Goal: Task Accomplishment & Management: Complete application form

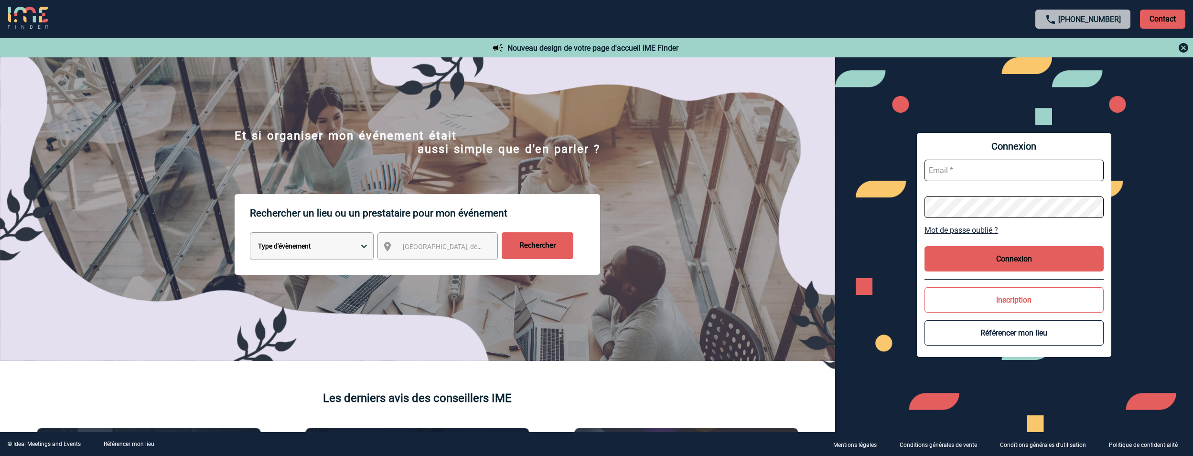
type input "jeremy.bidaut@antargaz.com"
click at [1007, 260] on button "Connexion" at bounding box center [1014, 258] width 179 height 25
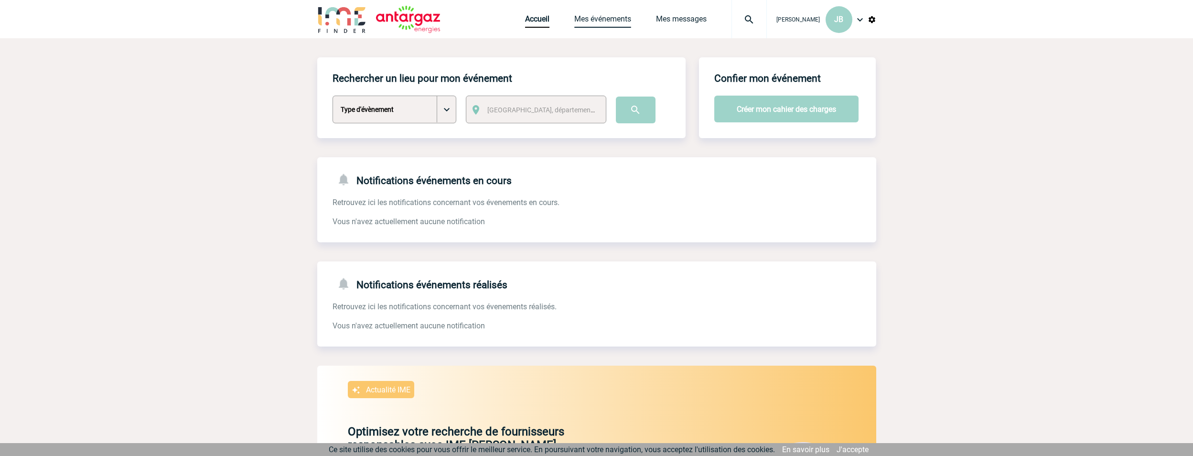
click at [612, 21] on link "Mes événements" at bounding box center [602, 20] width 57 height 13
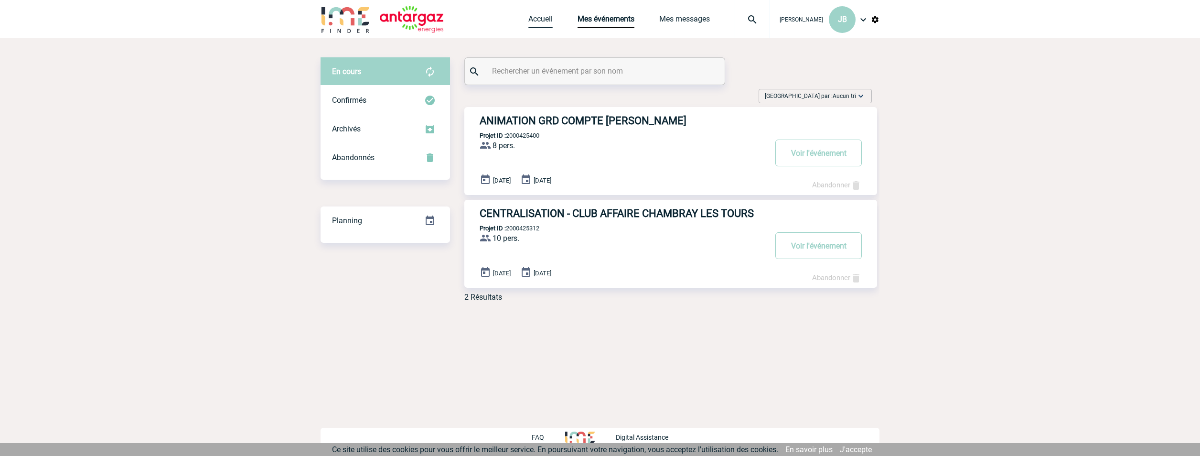
click at [539, 16] on link "Accueil" at bounding box center [541, 20] width 24 height 13
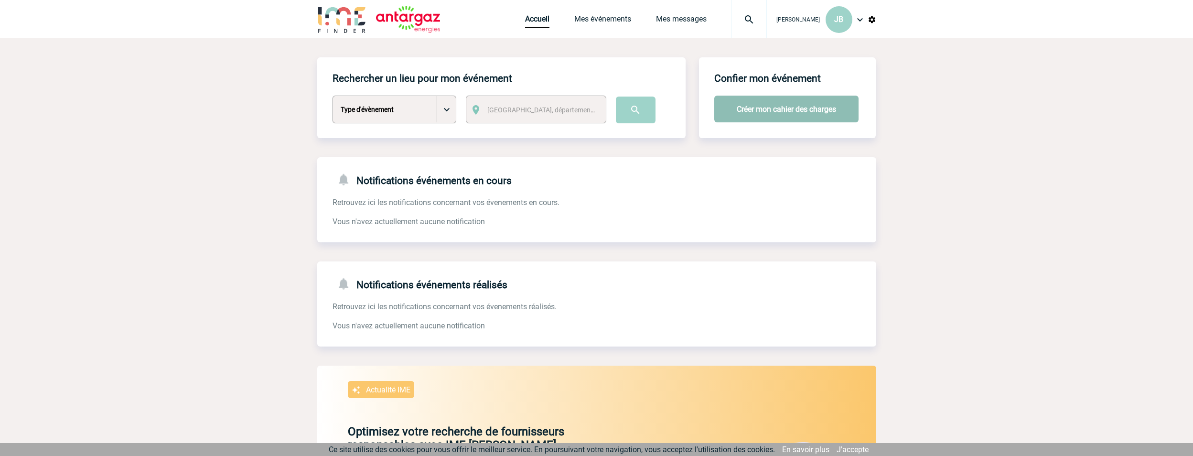
click at [757, 107] on button "Créer mon cahier des charges" at bounding box center [786, 109] width 144 height 27
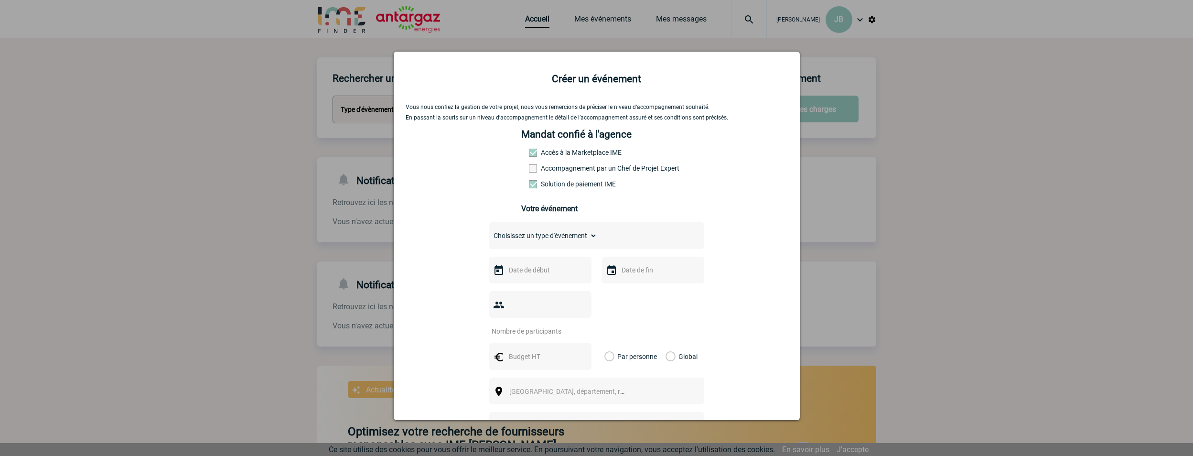
click at [534, 240] on select "Choisissez un type d'évènement Séminaire avec nuitée Séminaire sans nuitée Repa…" at bounding box center [543, 235] width 108 height 13
select select "4"
click at [489, 231] on select "Choisissez un type d'évènement Séminaire avec nuitée Séminaire sans nuitée Repa…" at bounding box center [543, 235] width 108 height 13
click at [534, 274] on input "text" at bounding box center [540, 270] width 66 height 12
click at [629, 287] on span "Suivant" at bounding box center [627, 289] width 8 height 8
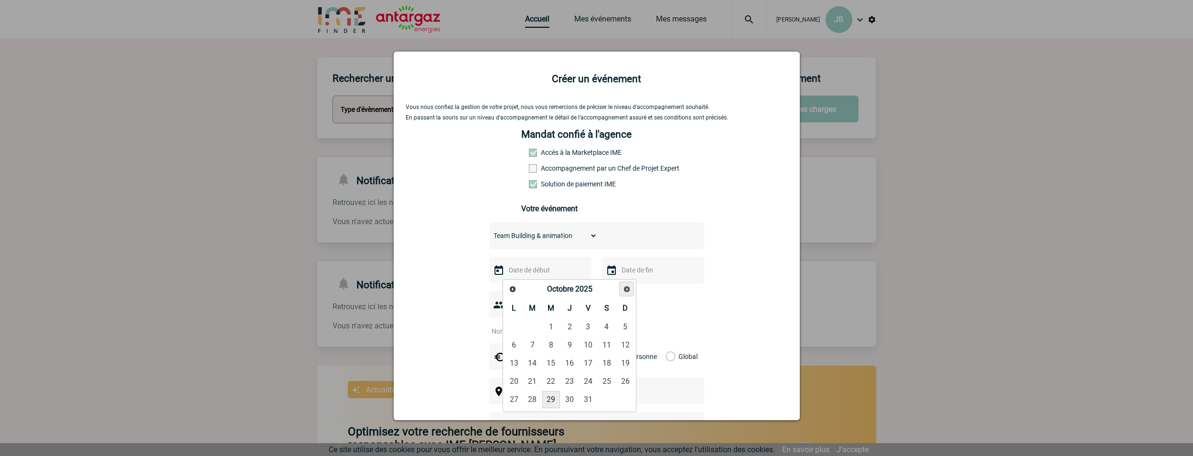
click at [629, 287] on span "Suivant" at bounding box center [627, 289] width 8 height 8
click at [585, 383] on link "21" at bounding box center [589, 381] width 18 height 17
type input "21-11-2025"
click at [641, 270] on input "text" at bounding box center [652, 270] width 66 height 12
click at [698, 380] on link "21" at bounding box center [701, 381] width 18 height 17
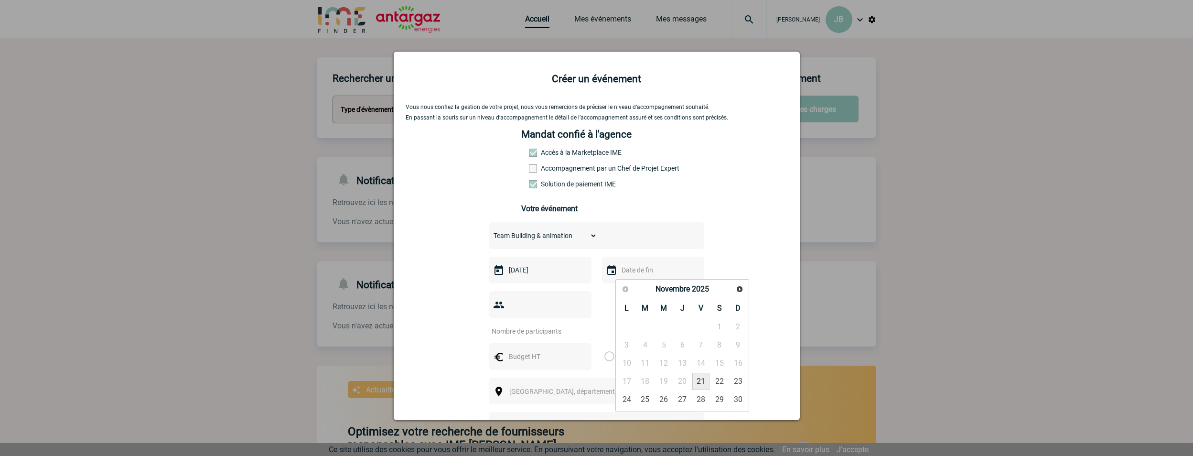
type input "21-11-2025"
click at [532, 325] on input "number" at bounding box center [534, 331] width 90 height 12
type input "20"
click at [527, 350] on input "text" at bounding box center [540, 356] width 66 height 12
click at [1095, 175] on div at bounding box center [596, 228] width 1193 height 456
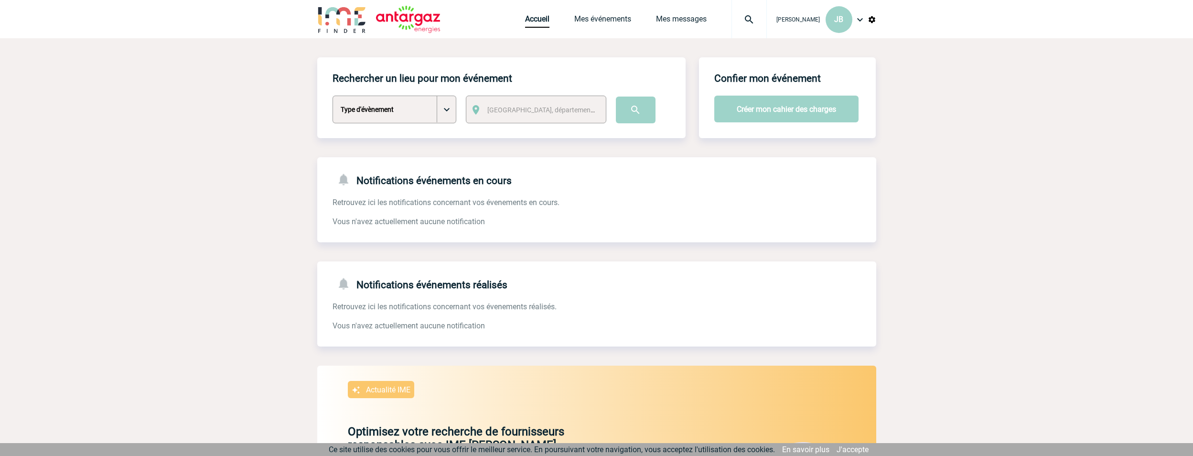
click at [580, 215] on div "Notifications événements en cours Retrouvez ici les notifications concernant vo…" at bounding box center [596, 192] width 559 height 70
click at [767, 117] on button "Créer mon cahier des charges" at bounding box center [786, 109] width 144 height 27
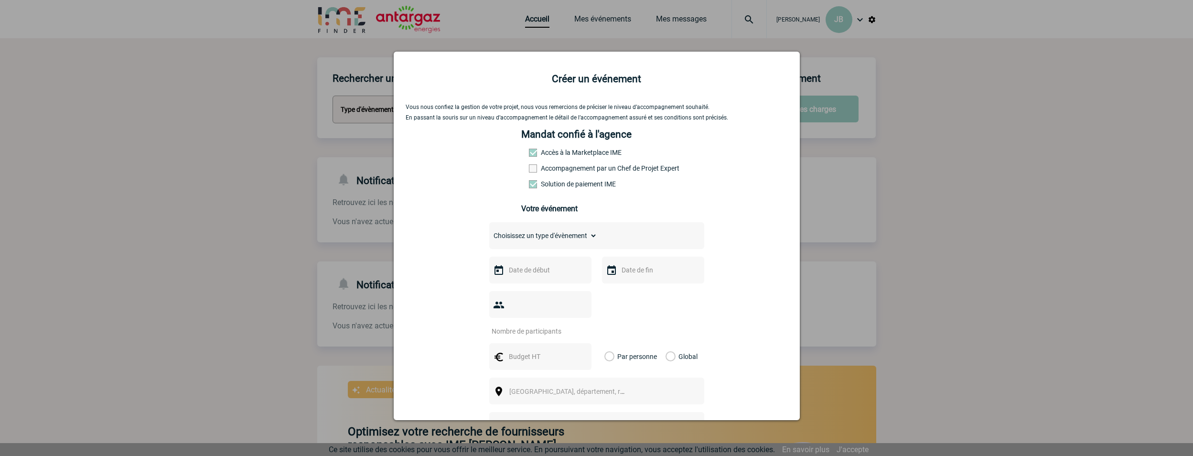
click at [555, 242] on select "Choisissez un type d'évènement Séminaire avec nuitée Séminaire sans nuitée Repa…" at bounding box center [543, 235] width 108 height 13
select select "4"
click at [489, 231] on select "Choisissez un type d'évènement Séminaire avec nuitée Séminaire sans nuitée Repa…" at bounding box center [543, 235] width 108 height 13
click at [542, 279] on div at bounding box center [540, 270] width 102 height 27
click at [559, 271] on input "text" at bounding box center [540, 270] width 66 height 12
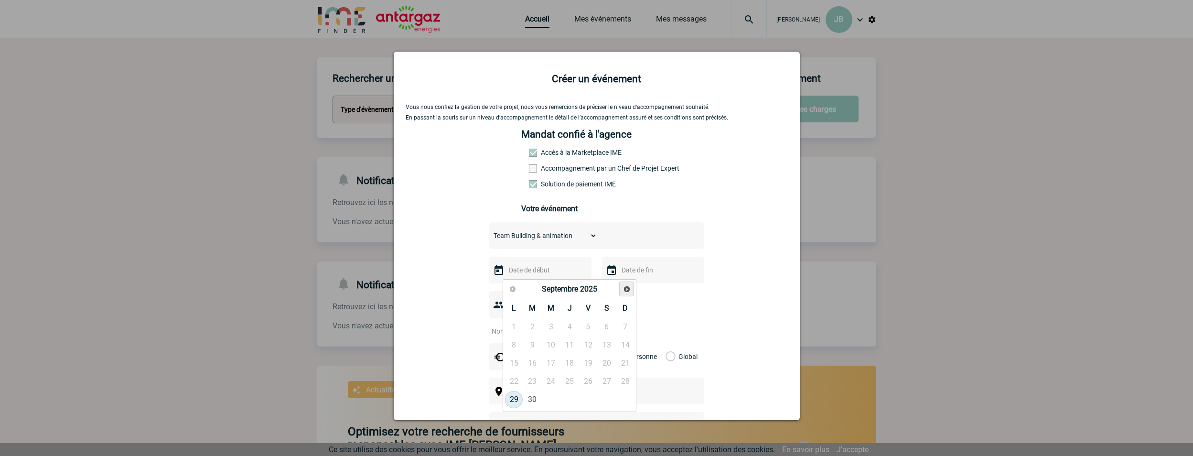
click at [626, 287] on span "Suivant" at bounding box center [627, 289] width 8 height 8
click at [584, 377] on link "21" at bounding box center [589, 381] width 18 height 17
type input "21-11-2025"
click at [646, 270] on input "text" at bounding box center [652, 270] width 66 height 12
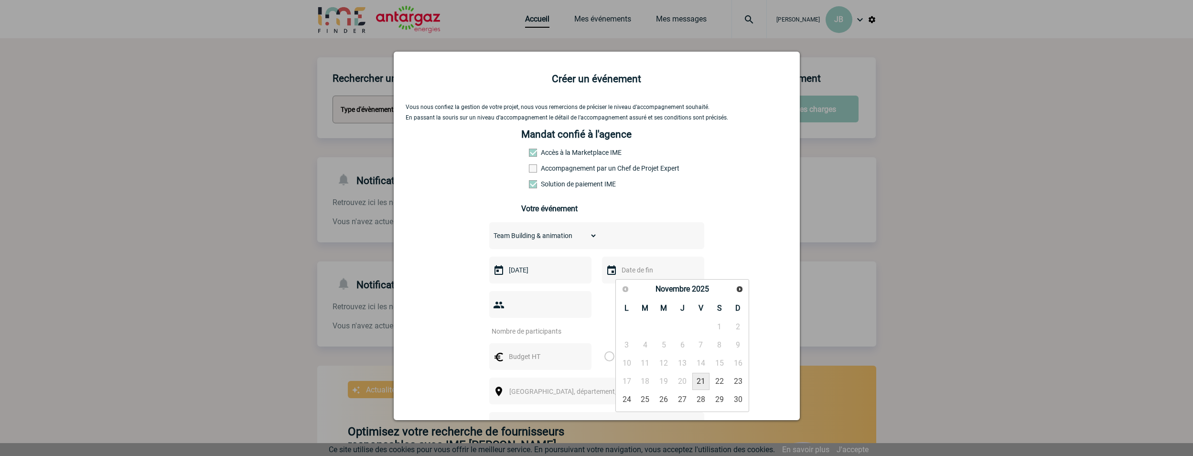
click at [700, 383] on link "21" at bounding box center [701, 381] width 18 height 17
type input "21-11-2025"
click at [539, 325] on input "number" at bounding box center [534, 331] width 90 height 12
type input "20"
click at [544, 350] on input "text" at bounding box center [540, 356] width 66 height 12
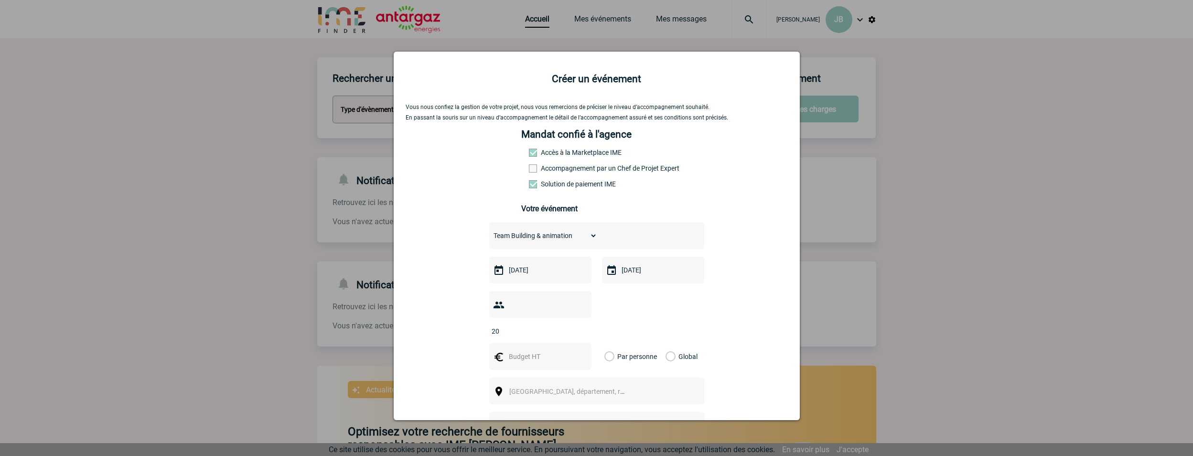
click at [773, 295] on div "Vous nous confiez la gestion de votre projet, nous vous remercions de préciser …" at bounding box center [597, 322] width 382 height 436
click at [538, 350] on input "text" at bounding box center [540, 356] width 66 height 12
type input "2200"
click at [536, 388] on span "Ville, département, région..." at bounding box center [575, 392] width 133 height 8
type input "69100"
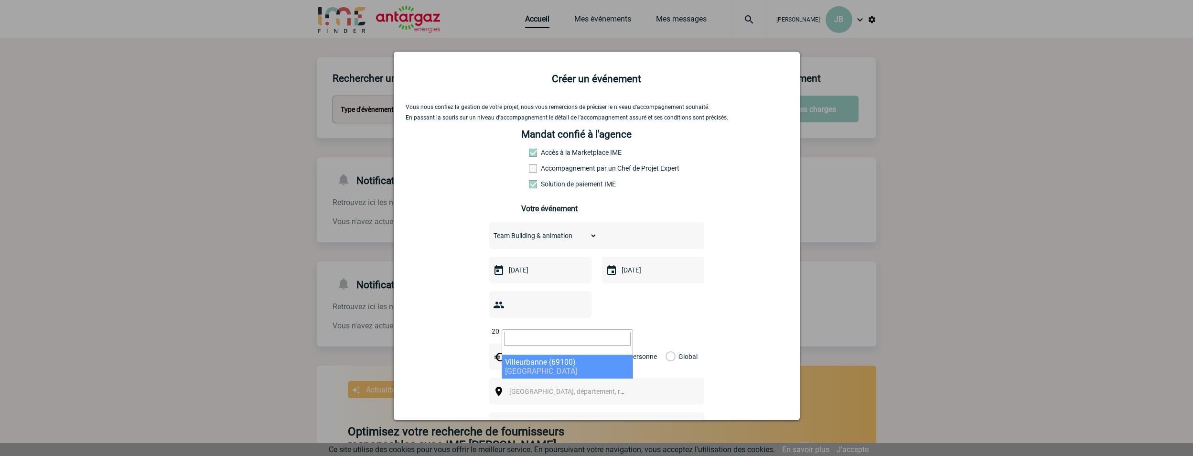
select select "36510"
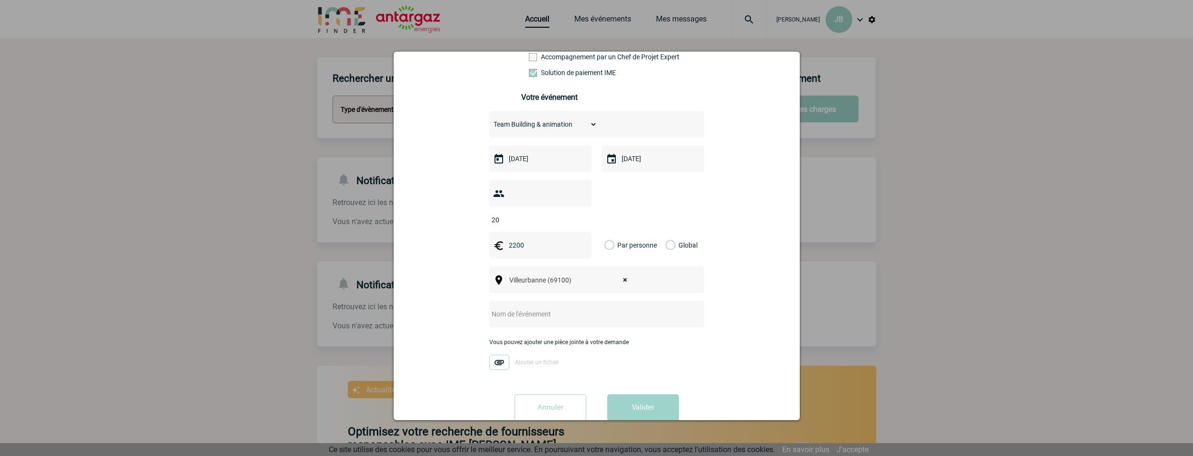
scroll to position [119, 0]
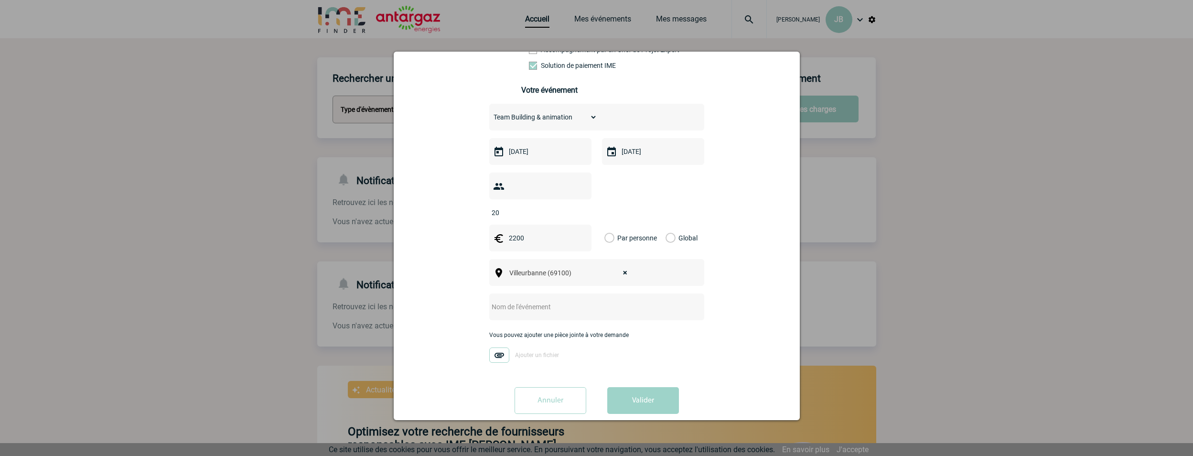
click at [524, 301] on input "text" at bounding box center [584, 307] width 190 height 12
drag, startPoint x: 623, startPoint y: 292, endPoint x: 568, endPoint y: 294, distance: 55.0
click at [568, 301] on input "ANIMATION GRD COMPTE ZACHARIE" at bounding box center [584, 307] width 190 height 12
type input "ANIMATION GRD COMPTE SUD EST (Super Cross)"
click at [494, 347] on img at bounding box center [499, 354] width 20 height 15
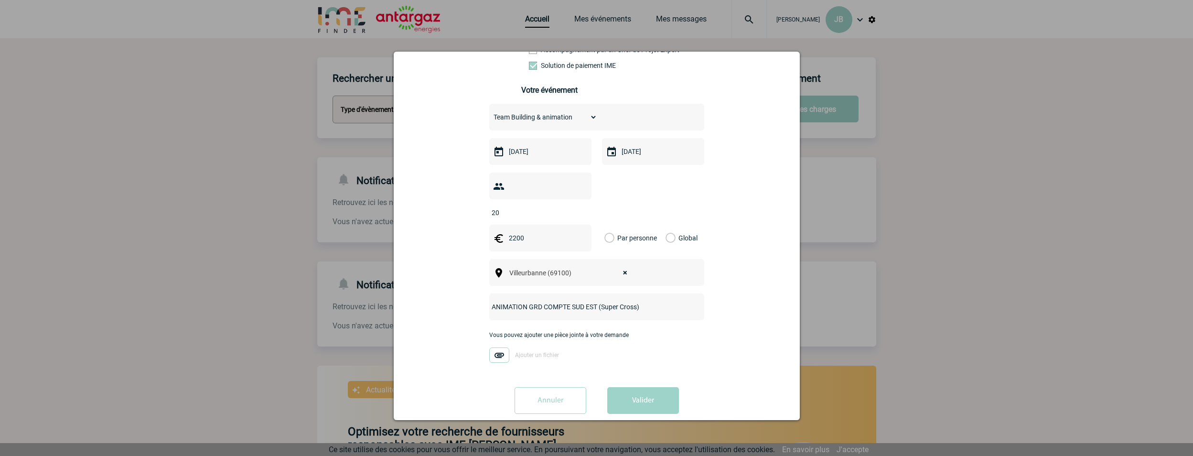
click at [0, 0] on input "Ajouter un fichier" at bounding box center [0, 0] width 0 height 0
click at [496, 347] on img at bounding box center [499, 354] width 20 height 15
click at [0, 0] on input "2025 11 21 - ANTARGAZ - Devis 2508-07013.pdf" at bounding box center [0, 0] width 0 height 0
click at [637, 387] on button "Valider" at bounding box center [643, 400] width 72 height 27
click at [672, 225] on div "Global" at bounding box center [680, 238] width 32 height 27
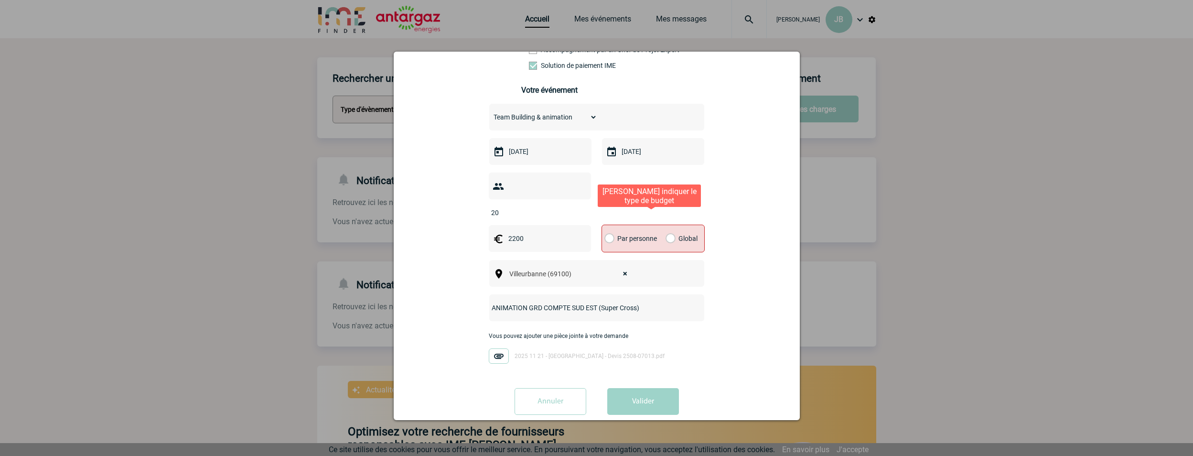
click at [666, 225] on label "Global" at bounding box center [669, 238] width 6 height 27
click at [0, 0] on input "Global" at bounding box center [0, 0] width 0 height 0
click at [639, 388] on button "Valider" at bounding box center [643, 401] width 72 height 27
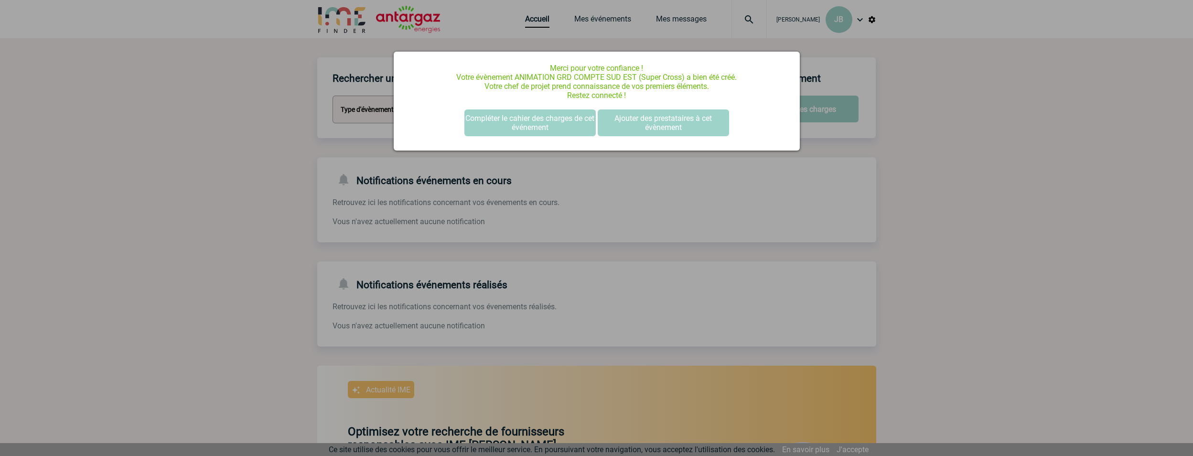
scroll to position [0, 0]
click at [541, 130] on button "Compléter le cahier des charges de cet événement" at bounding box center [529, 122] width 131 height 27
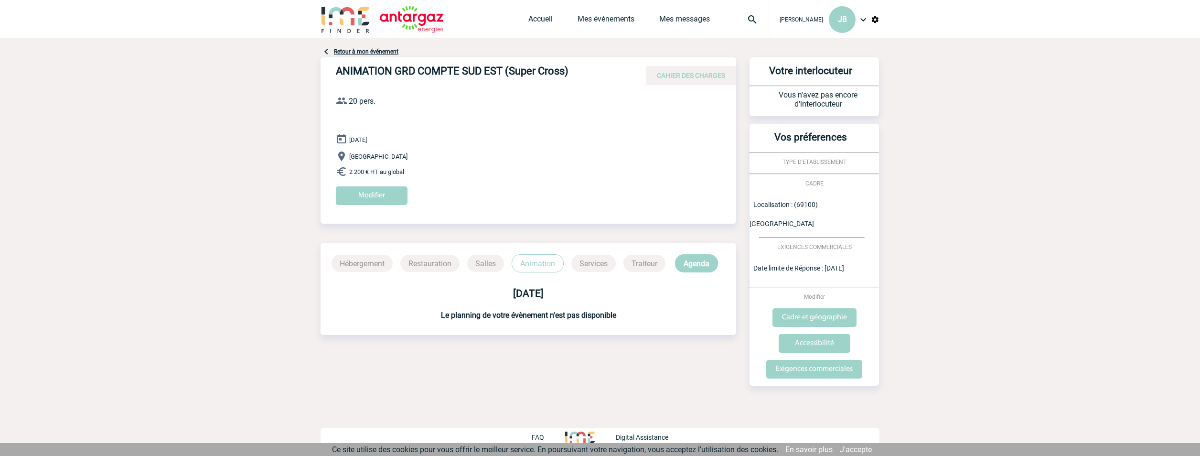
click at [496, 174] on p "2 200 € HT au global" at bounding box center [536, 171] width 400 height 11
click at [371, 188] on input "Modifier" at bounding box center [372, 195] width 72 height 19
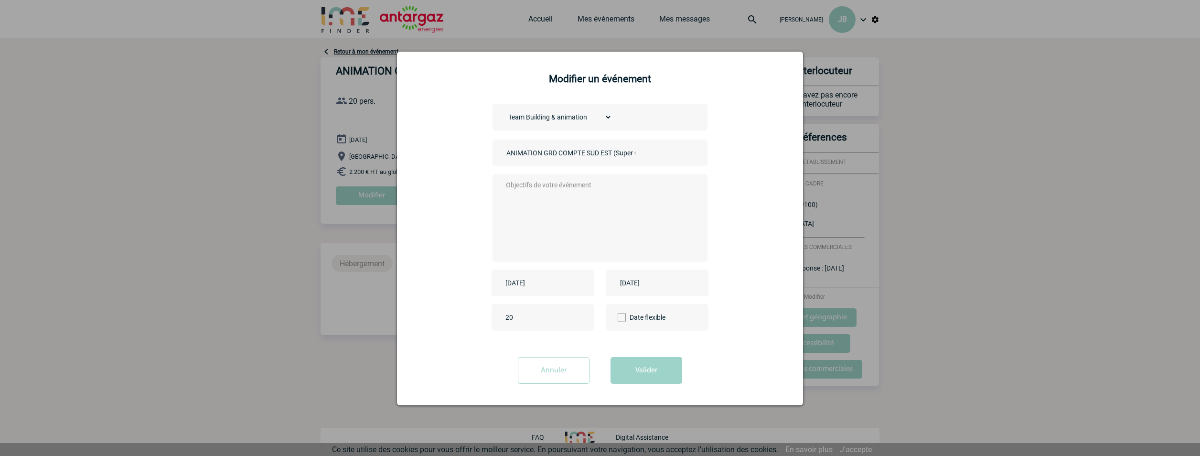
click at [562, 208] on textarea at bounding box center [598, 217] width 189 height 76
click at [560, 377] on input "Annuler" at bounding box center [554, 370] width 72 height 27
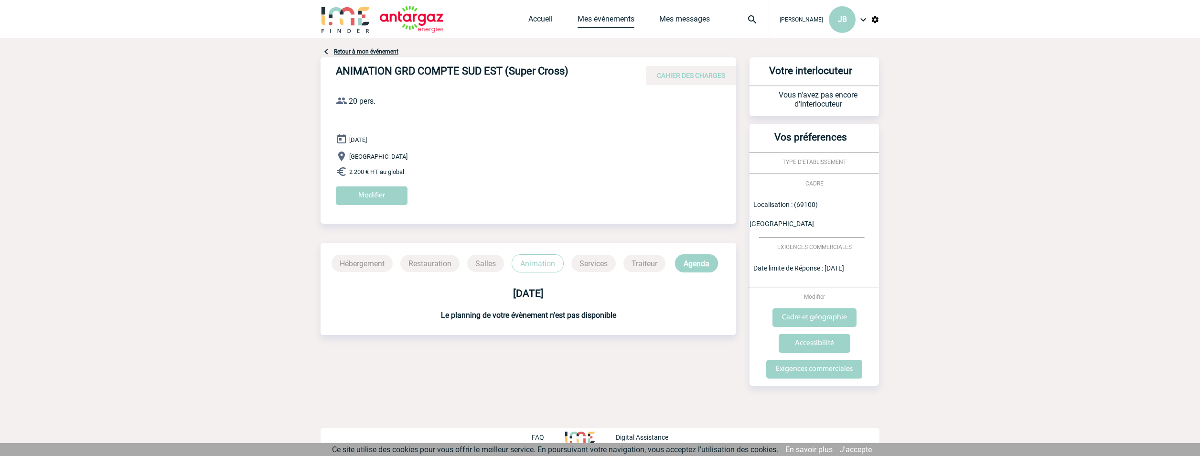
click at [615, 21] on link "Mes événements" at bounding box center [606, 20] width 57 height 13
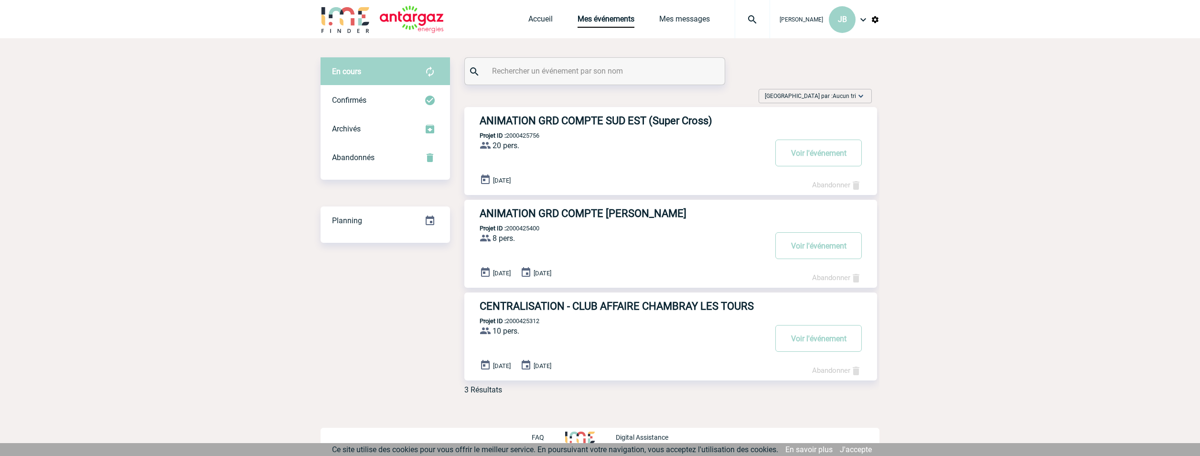
click at [626, 121] on h3 "ANIMATION GRD COMPTE SUD EST (Super Cross)" at bounding box center [623, 121] width 287 height 12
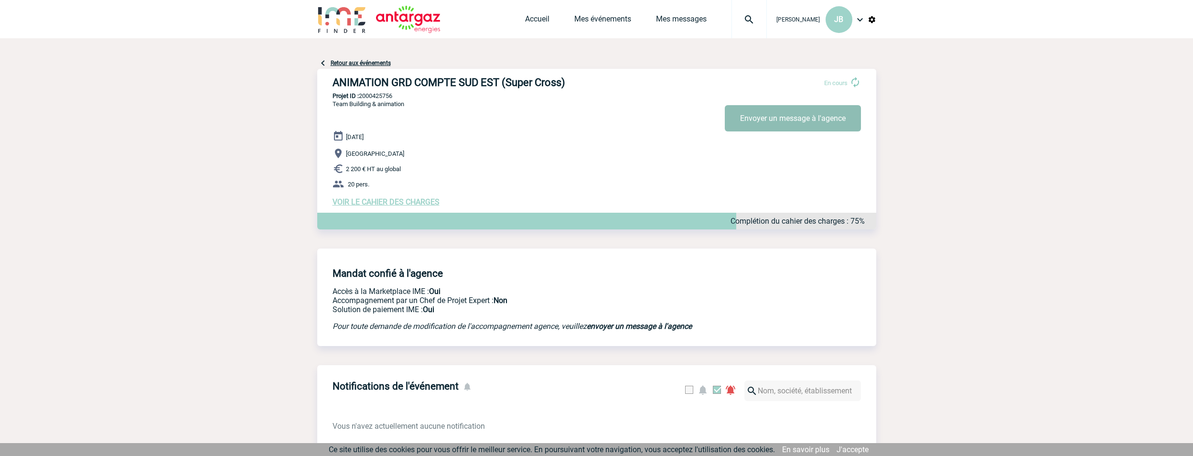
click at [766, 124] on button "Envoyer un message à l'agence" at bounding box center [793, 118] width 136 height 26
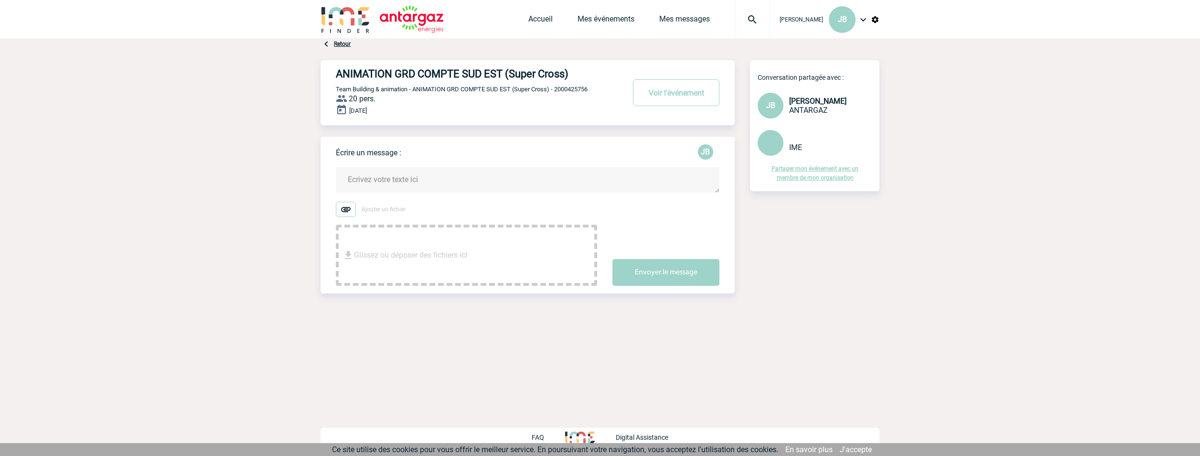
click at [349, 211] on img at bounding box center [346, 209] width 20 height 15
click at [0, 0] on input "Ajouter un fichier" at bounding box center [0, 0] width 0 height 0
click at [363, 180] on textarea at bounding box center [528, 179] width 384 height 25
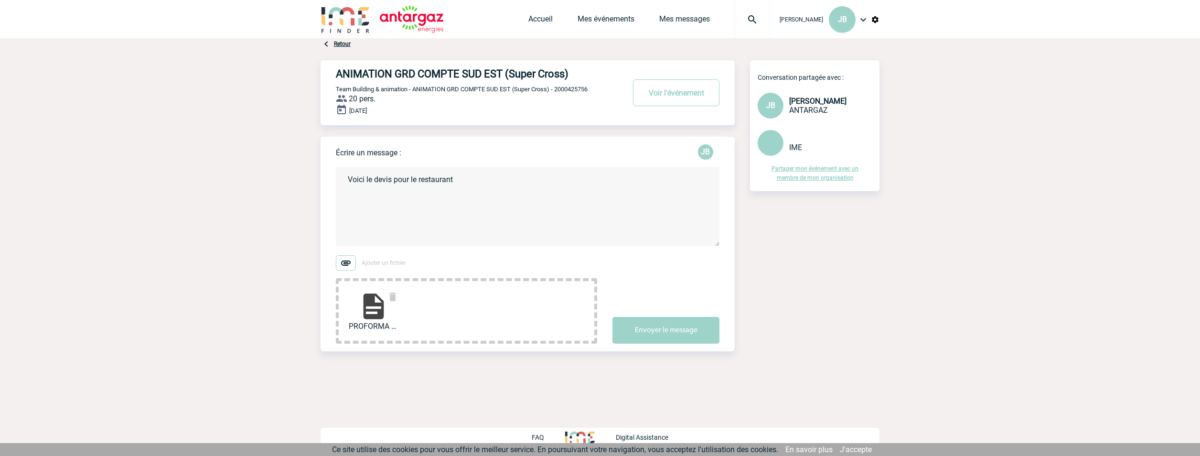
click at [345, 262] on img at bounding box center [346, 262] width 20 height 15
click at [0, 0] on input "Ajouter un fichier" at bounding box center [0, 0] width 0 height 0
click at [340, 262] on img at bounding box center [346, 262] width 20 height 15
click at [0, 0] on input "Ajouter un fichier" at bounding box center [0, 0] width 0 height 0
click at [475, 187] on textarea "Voici le devis pour le restaurant" at bounding box center [528, 206] width 384 height 79
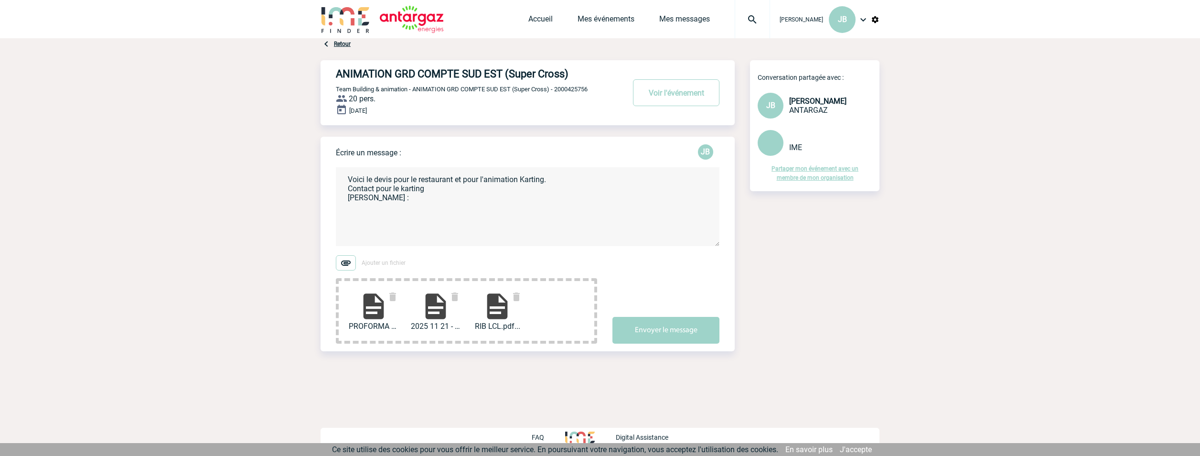
paste textarea "[EMAIL_ADDRESS][DOMAIN_NAME]"
drag, startPoint x: 394, startPoint y: 209, endPoint x: 343, endPoint y: 206, distance: 51.2
click at [343, 206] on textarea "Voici le devis pour le restaurant et pour l'animation Karting. Contact pour le …" at bounding box center [528, 206] width 384 height 79
paste textarea "Tel : [PHONE_NUMBER]"
paste textarea "[PERSON_NAME] Assistante de direction, [PERSON_NAME] Phone [PHONE_NUMBER] Websi…"
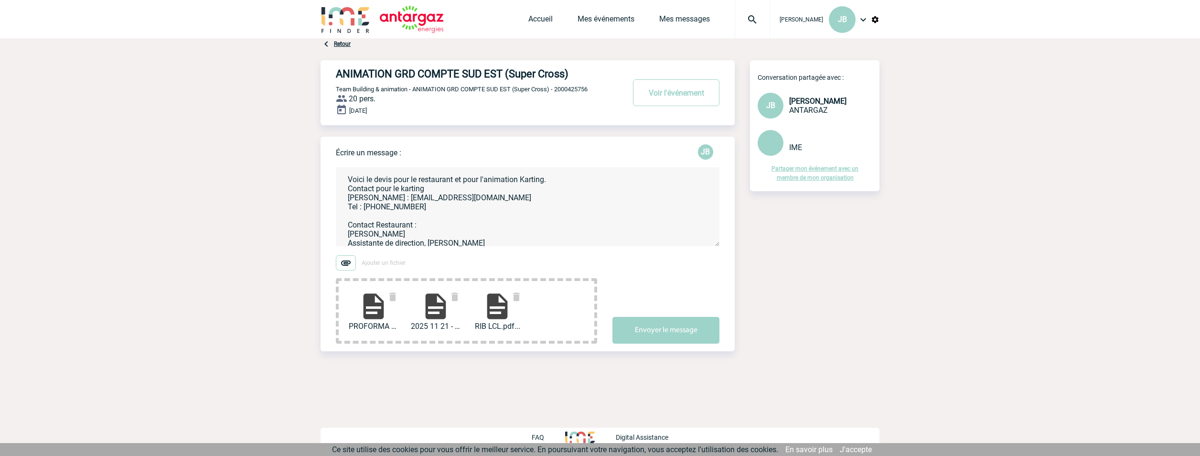
scroll to position [93, 0]
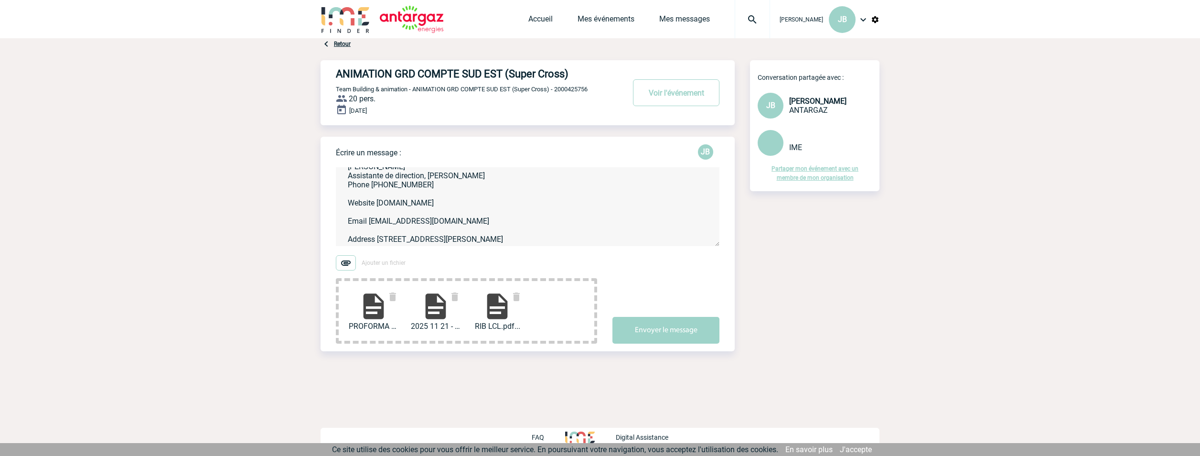
click at [348, 212] on textarea "Voici le devis pour le restaurant et pour l'animation Karting. Contact pour le …" at bounding box center [528, 206] width 384 height 79
click at [346, 203] on textarea "Voici le devis pour le restaurant et pour l'animation Karting. Contact pour le …" at bounding box center [528, 206] width 384 height 79
click at [346, 197] on textarea "Voici le devis pour le restaurant et pour l'animation Karting. Contact pour le …" at bounding box center [528, 206] width 384 height 79
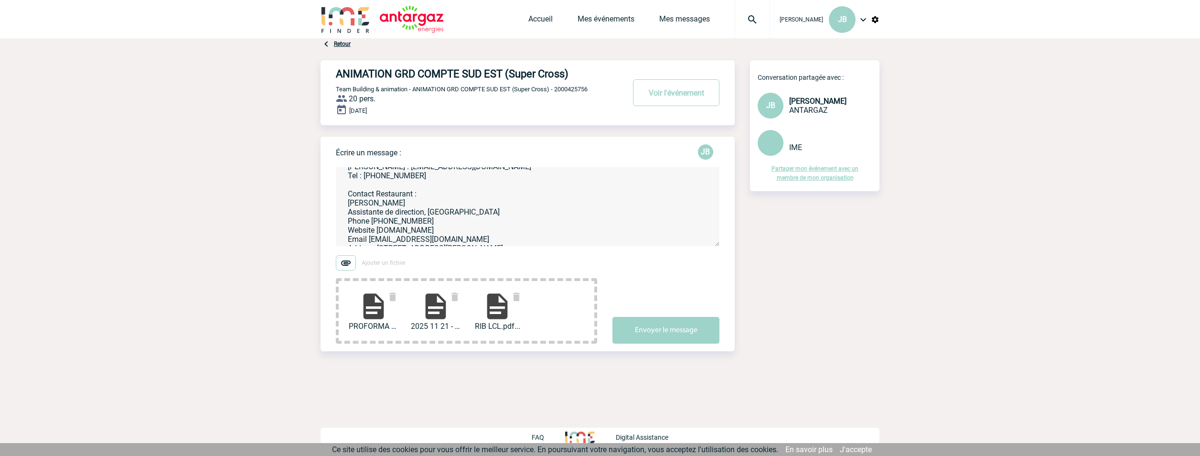
scroll to position [48, 0]
drag, startPoint x: 438, startPoint y: 216, endPoint x: 338, endPoint y: 217, distance: 99.4
click at [338, 217] on textarea "Voici le devis pour le restaurant et pour l'animation Karting. Contact pour le …" at bounding box center [528, 206] width 384 height 79
click at [531, 226] on textarea "Voici le devis pour le restaurant et pour l'animation Karting. Contact pour le …" at bounding box center [528, 206] width 384 height 79
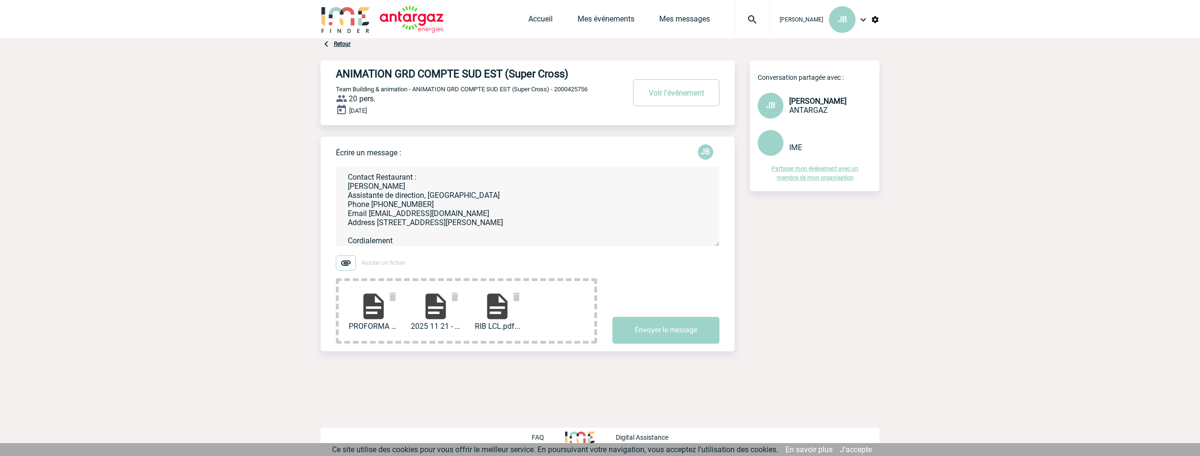
scroll to position [56, 0]
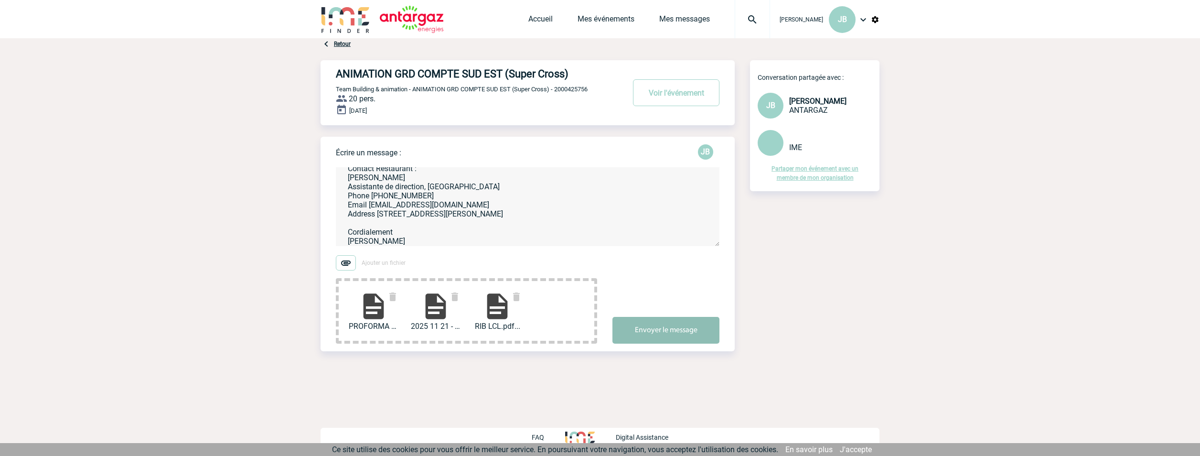
type textarea "Voici le devis pour le restaurant et pour l'animation Karting. Contact pour le …"
click at [680, 329] on button "Envoyer le message" at bounding box center [666, 330] width 107 height 27
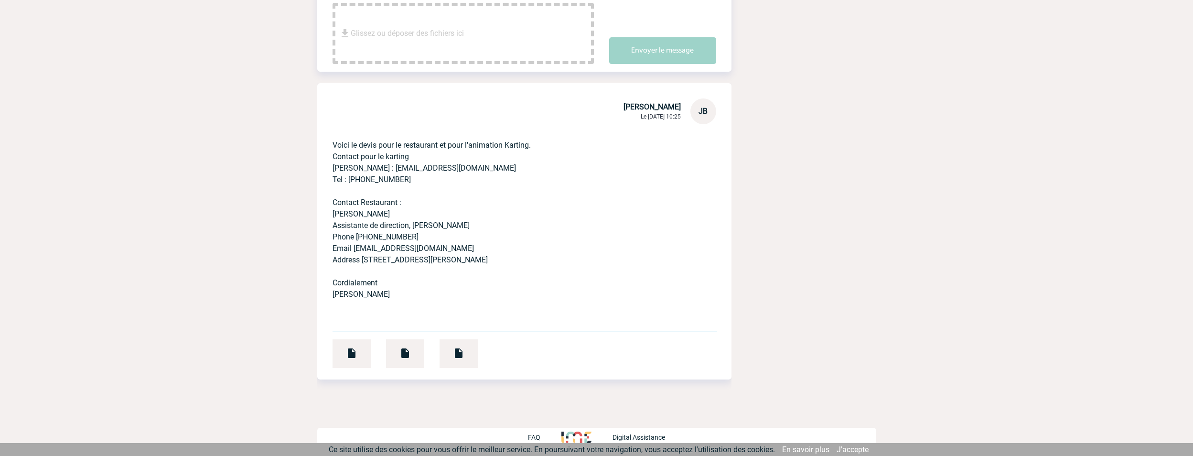
scroll to position [0, 0]
